Goal: Subscribe to service/newsletter

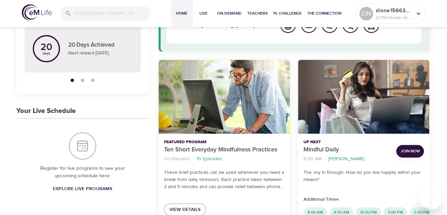
scroll to position [68, 0]
click at [412, 150] on span "Join Now" at bounding box center [409, 151] width 19 height 7
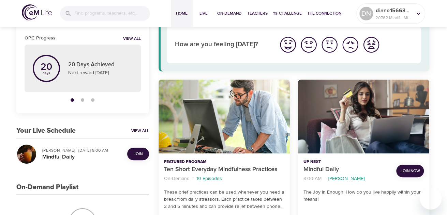
scroll to position [68, 0]
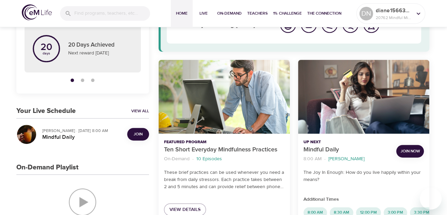
click at [413, 152] on span "Join Now" at bounding box center [409, 151] width 19 height 7
